Goal: Navigation & Orientation: Find specific page/section

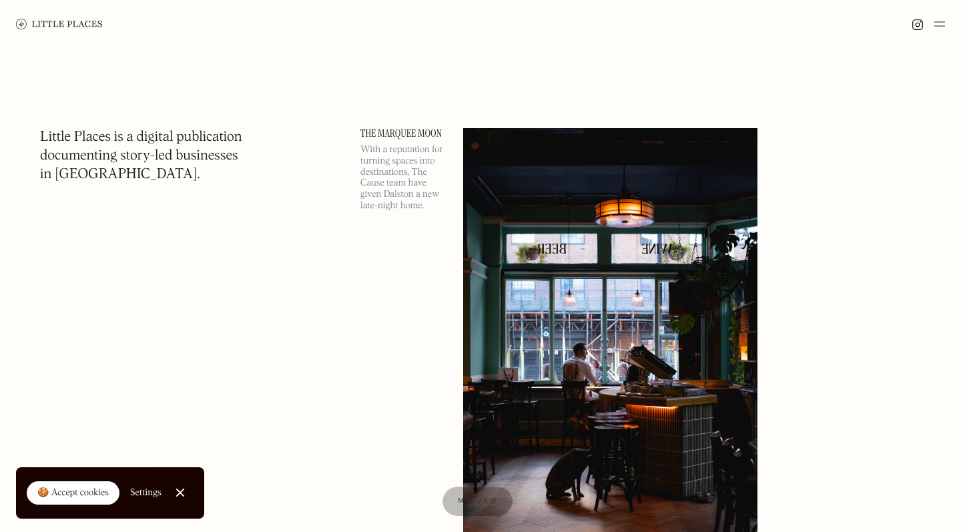
click at [941, 21] on img at bounding box center [939, 24] width 11 height 16
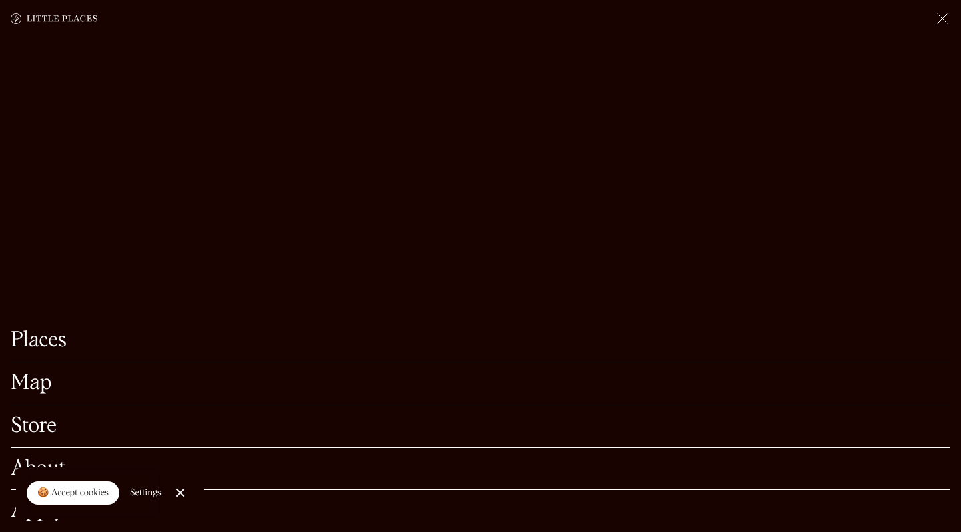
scroll to position [207, 0]
click at [87, 487] on div "🍪 Accept cookies" at bounding box center [72, 492] width 71 height 13
click at [41, 470] on link "About" at bounding box center [480, 468] width 939 height 21
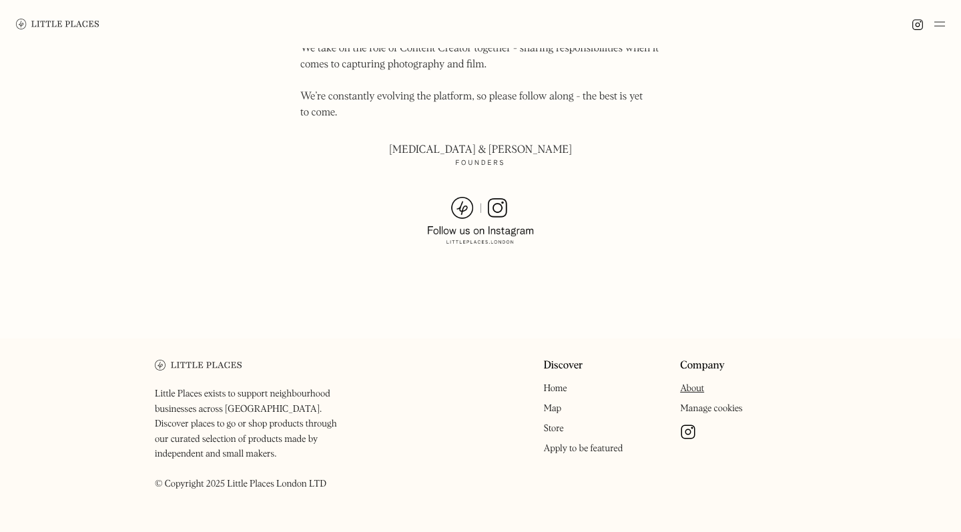
scroll to position [945, 0]
click at [562, 444] on link "Apply to be featured" at bounding box center [582, 448] width 79 height 9
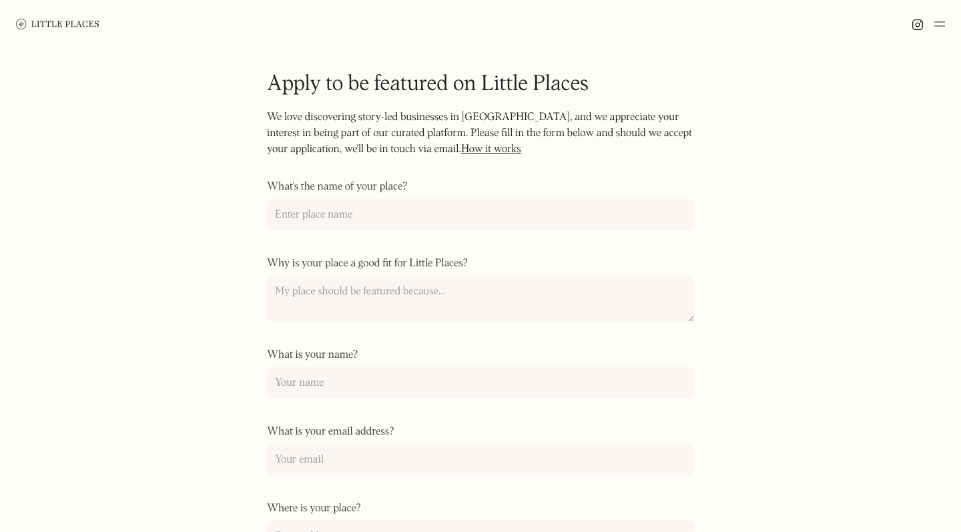
click at [51, 23] on img at bounding box center [57, 24] width 83 height 10
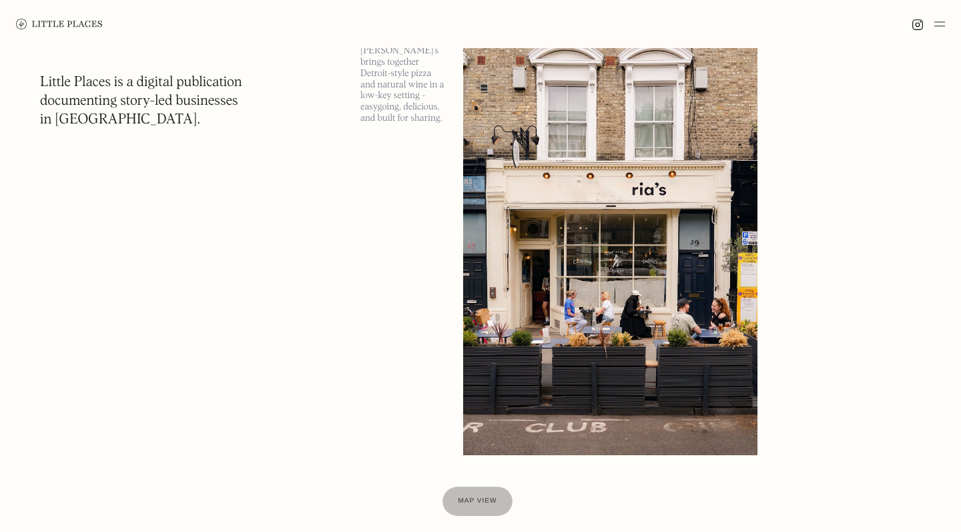
scroll to position [7244, 0]
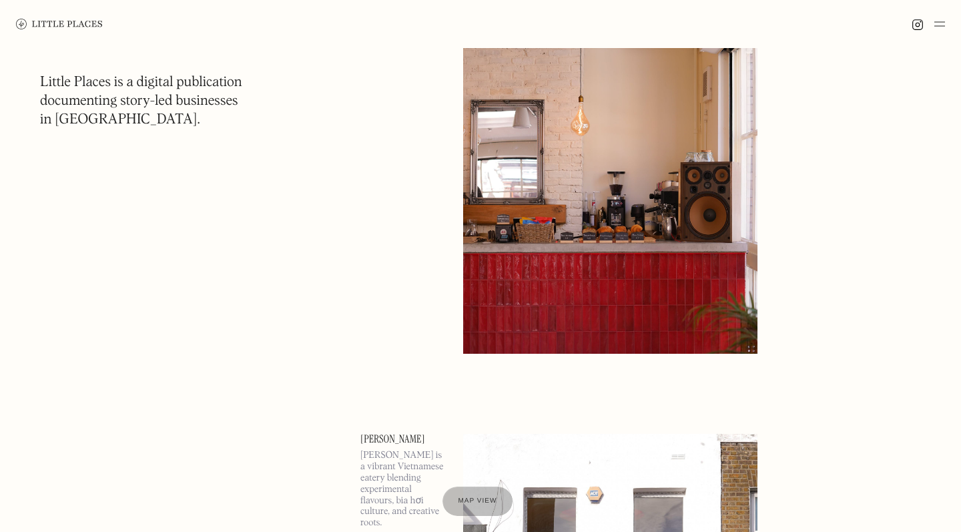
scroll to position [15172, 0]
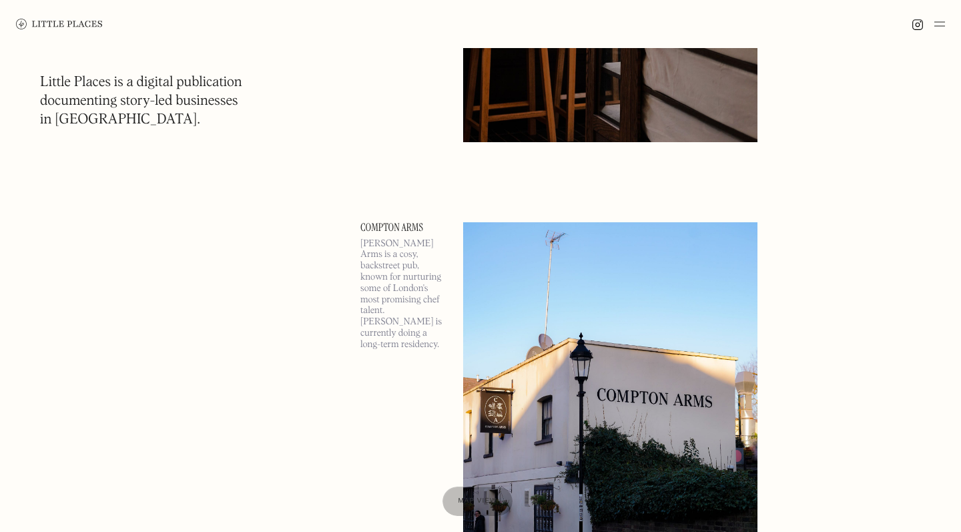
scroll to position [21862, 0]
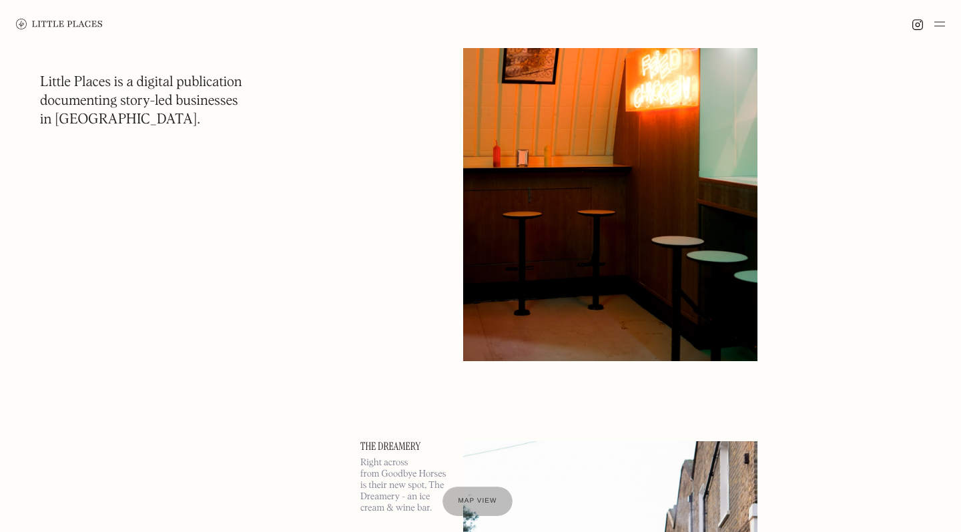
click at [938, 20] on img at bounding box center [939, 24] width 11 height 16
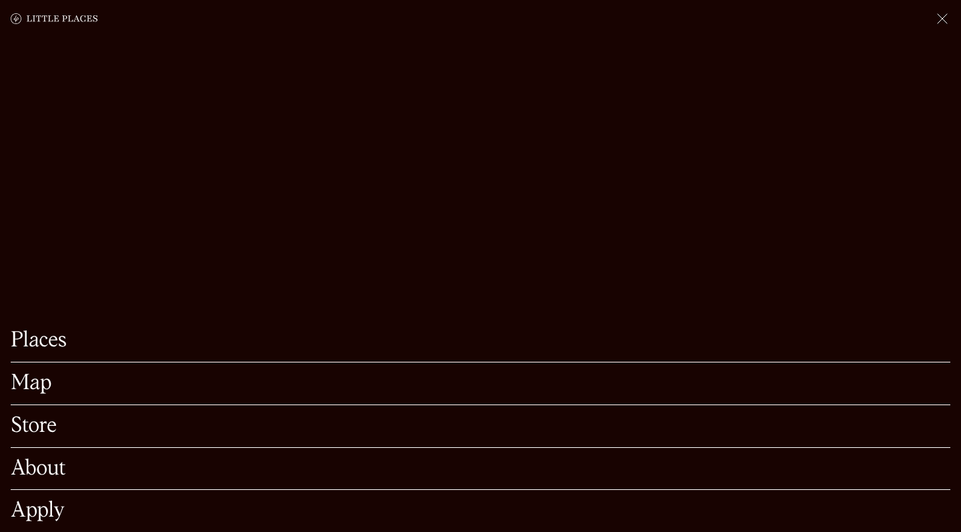
click at [33, 469] on link "About" at bounding box center [480, 468] width 939 height 21
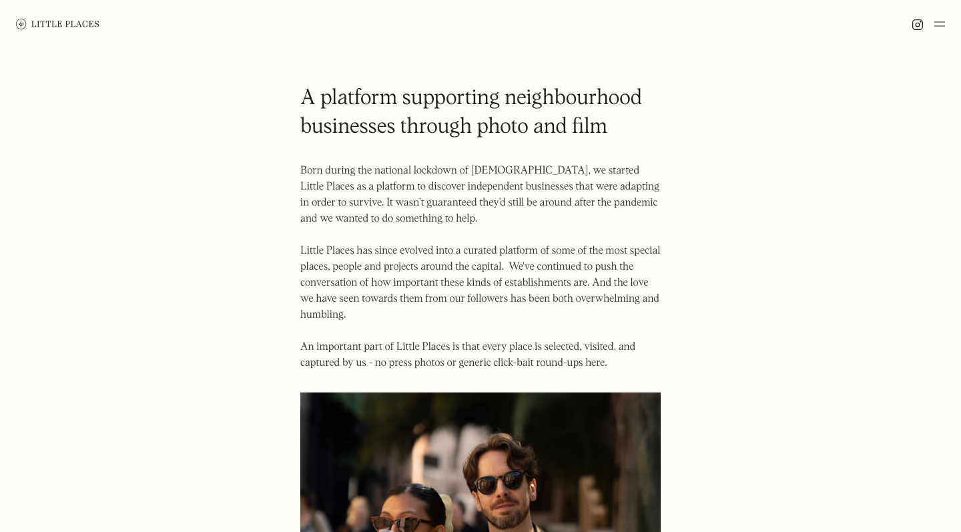
click at [914, 23] on img at bounding box center [917, 25] width 12 height 12
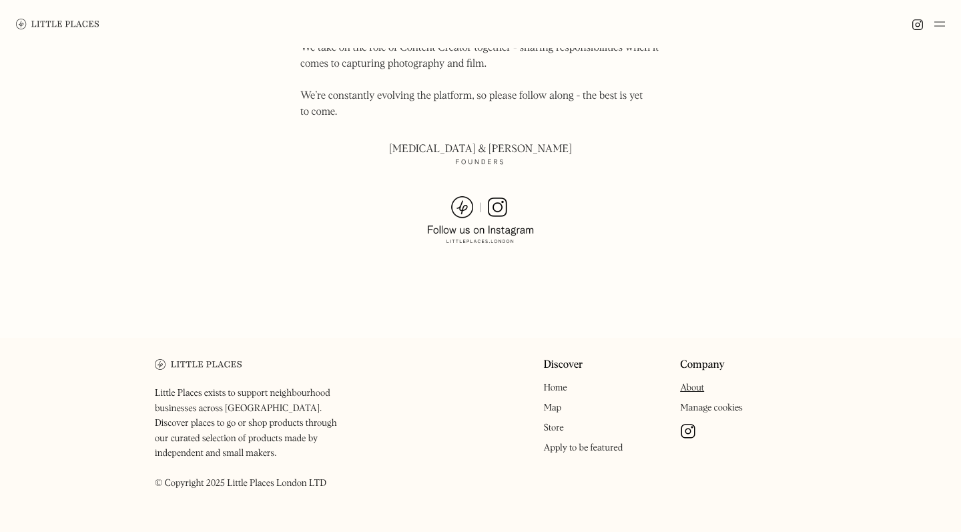
scroll to position [945, 0]
click at [499, 197] on img at bounding box center [480, 221] width 107 height 48
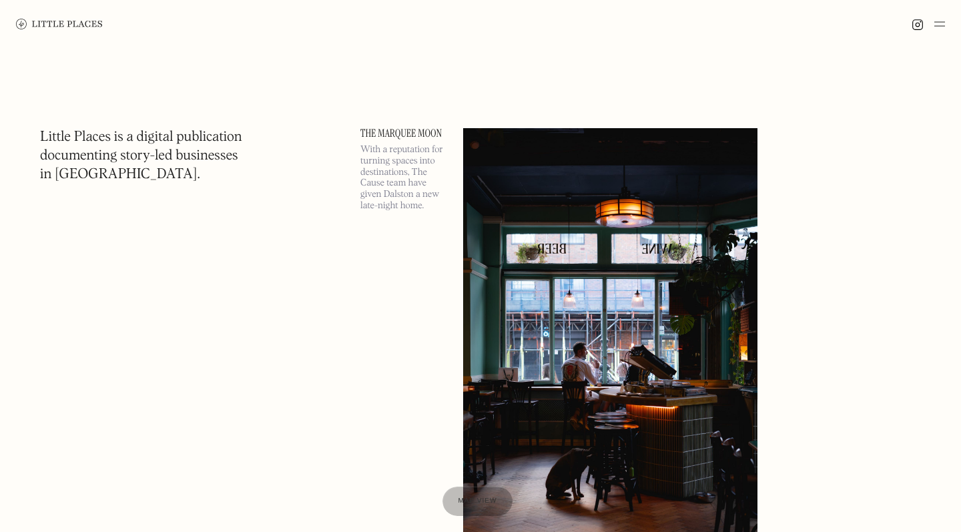
click at [939, 29] on img at bounding box center [939, 24] width 11 height 16
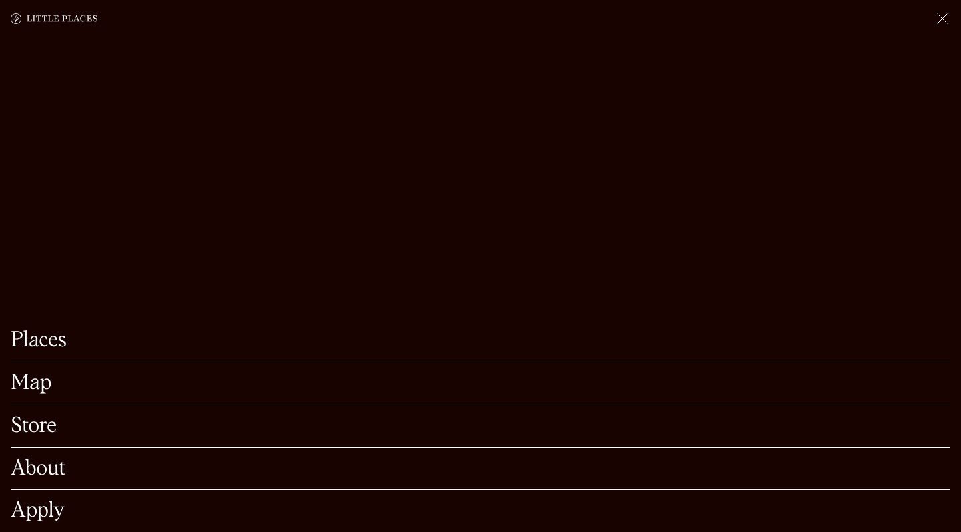
click at [26, 390] on link "Map" at bounding box center [480, 383] width 939 height 21
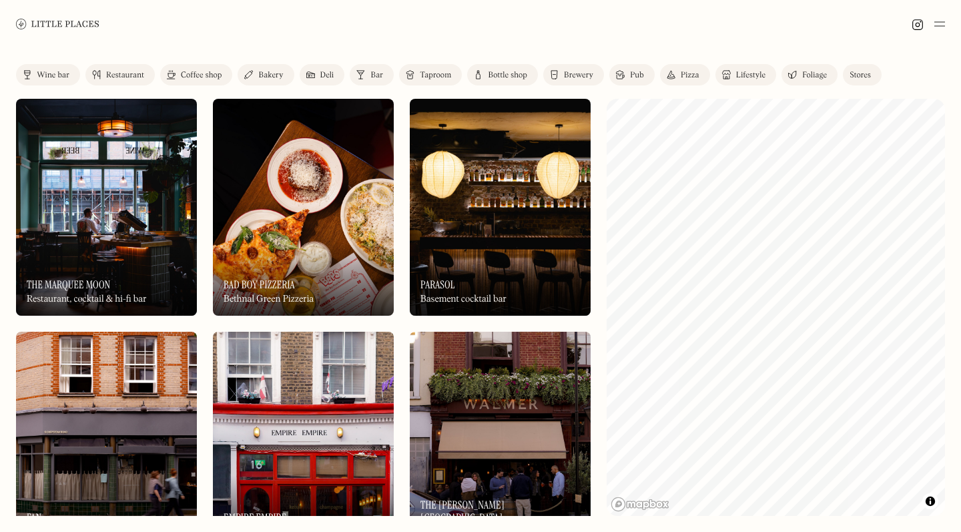
click at [939, 25] on img at bounding box center [939, 24] width 11 height 16
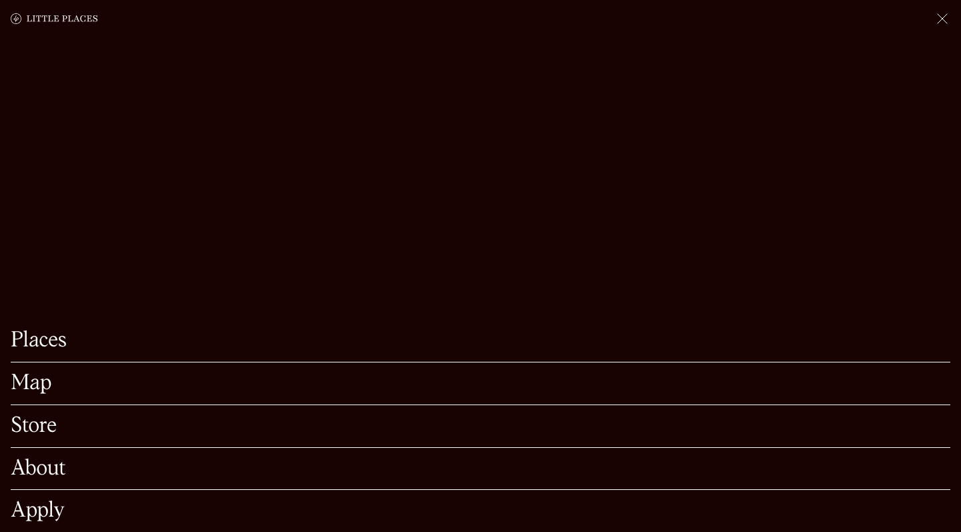
click at [943, 19] on img at bounding box center [942, 19] width 16 height 16
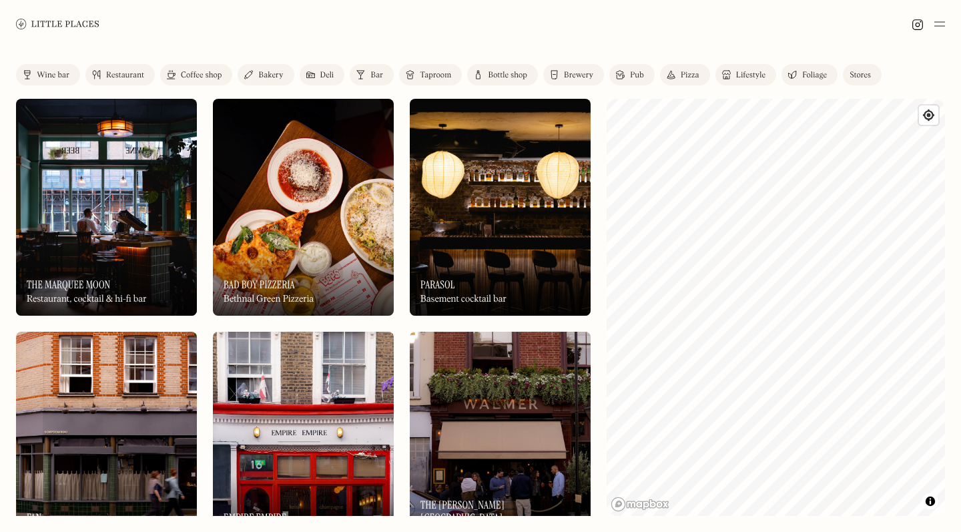
click at [860, 76] on div "Stores" at bounding box center [859, 75] width 21 height 8
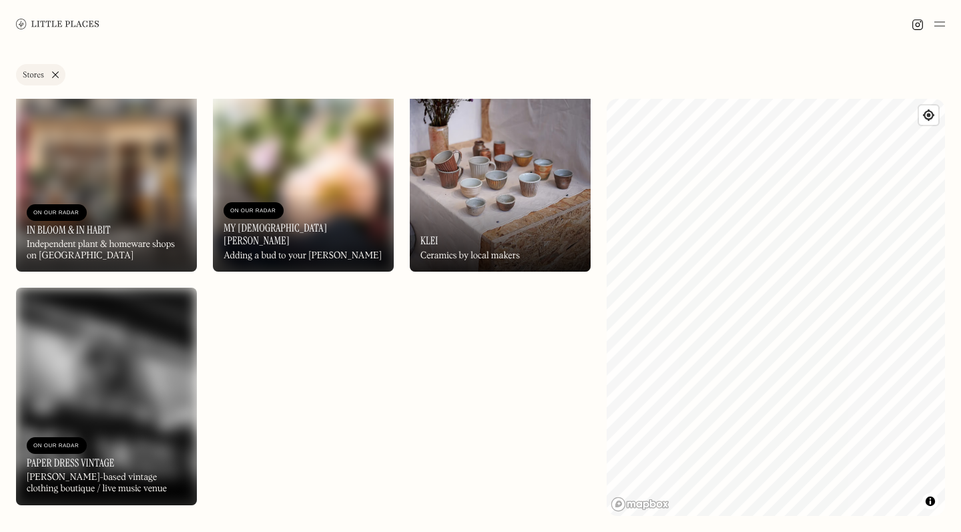
scroll to position [1442, 0]
